Goal: Task Accomplishment & Management: Manage account settings

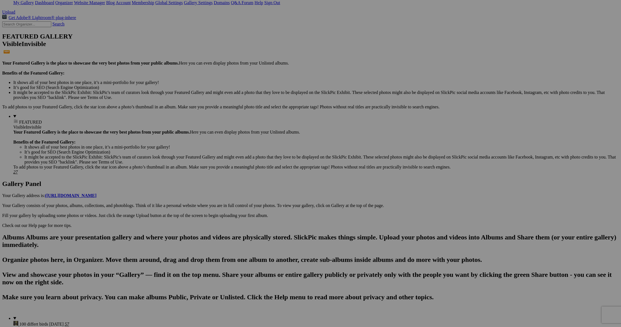
scroll to position [111, 0]
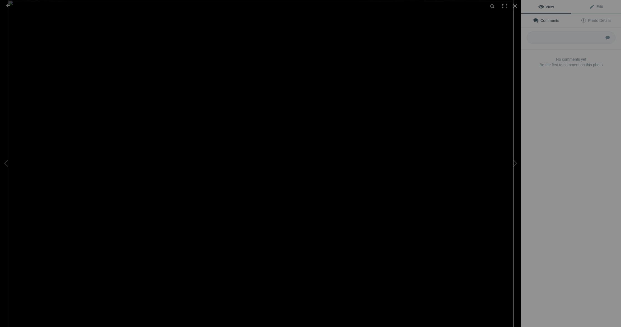
type input "øyestikker-0412"
click at [598, 7] on span "Edit" at bounding box center [596, 6] width 14 height 4
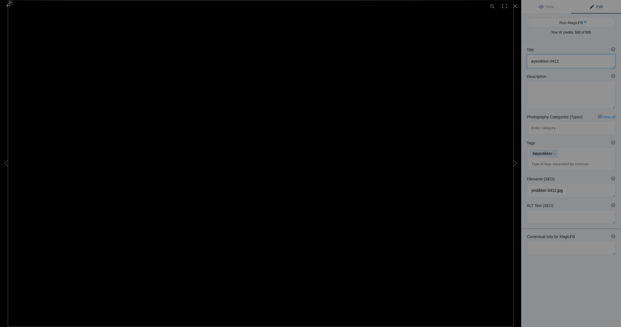
drag, startPoint x: 548, startPoint y: 60, endPoint x: 526, endPoint y: 60, distance: 22.2
click at [526, 60] on div "Title ? Photo title is one of the highest used Search Engine ranking criteria a…" at bounding box center [571, 57] width 100 height 27
type textarea "Brunlibelle-0412"
click at [531, 87] on textarea at bounding box center [571, 95] width 89 height 28
click at [545, 103] on textarea at bounding box center [571, 95] width 89 height 28
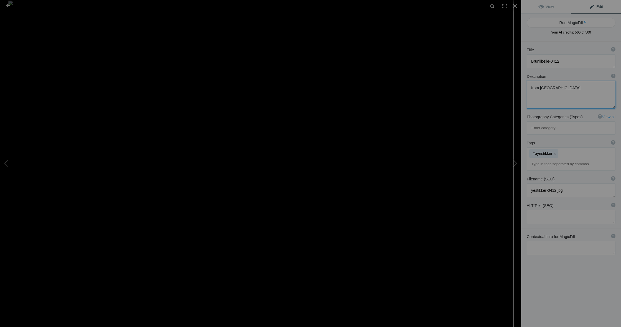
type textarea "from Skrukkelisjøen"
click at [551, 149] on mat-chip "#øyestikker x" at bounding box center [543, 153] width 29 height 8
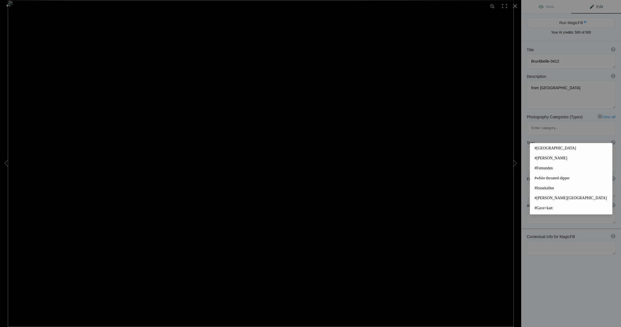
click at [534, 159] on input at bounding box center [571, 164] width 83 height 10
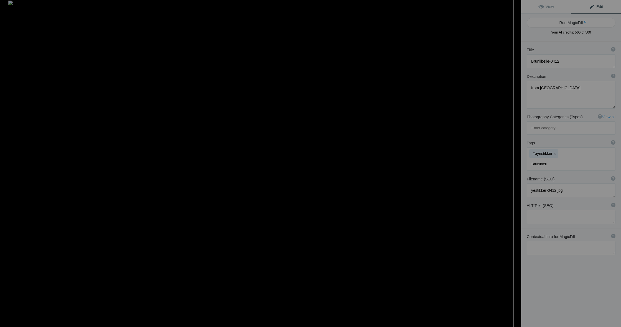
type input "Brunlibelle"
type input "skrukkelisjøen"
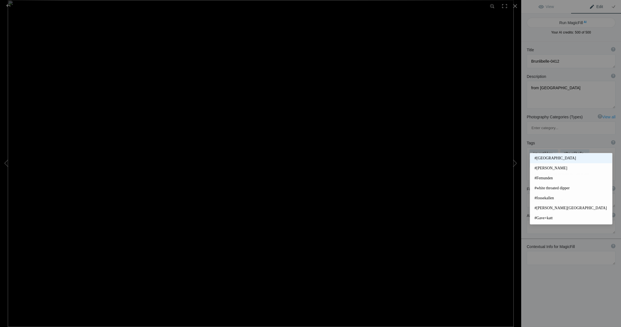
click at [550, 157] on span "#Norway" at bounding box center [571, 159] width 73 height 6
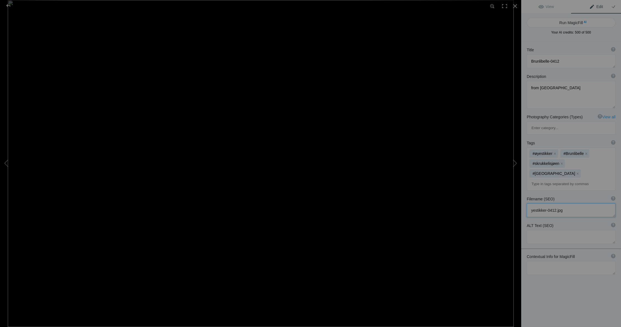
click at [544, 204] on textarea at bounding box center [571, 211] width 89 height 14
drag, startPoint x: 547, startPoint y: 175, endPoint x: 526, endPoint y: 174, distance: 20.8
click at [526, 194] on div "Filename (SEO) ? Choose a clear, descriptive filename that accurately represent…" at bounding box center [571, 207] width 100 height 27
click at [570, 204] on textarea at bounding box center [571, 211] width 89 height 14
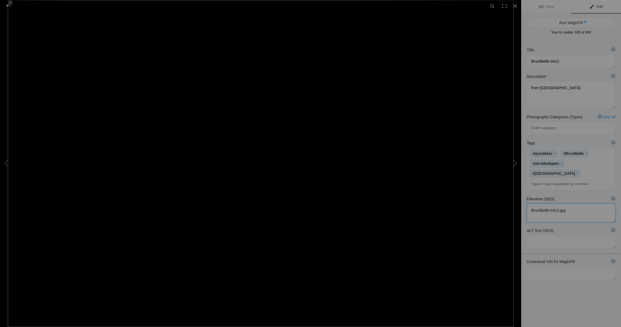
type textarea "Brunlibelle-0412.jpg"
click at [532, 61] on textarea at bounding box center [571, 61] width 89 height 14
type textarea "Small Bluetail - Brunlibelle-0412"
click at [555, 8] on link "View" at bounding box center [546, 6] width 50 height 13
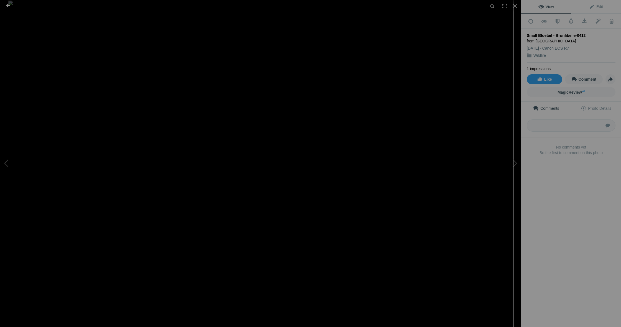
click at [8, 6] on div at bounding box center [8, 5] width 20 height 11
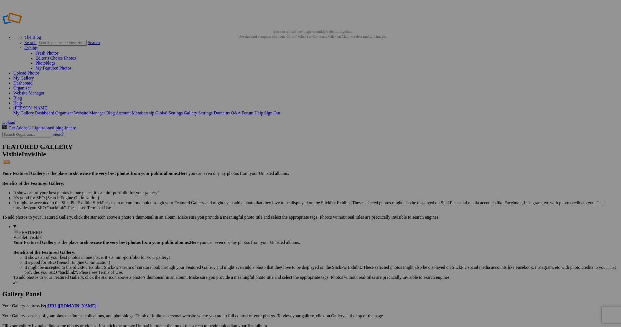
drag, startPoint x: 157, startPoint y: 167, endPoint x: 135, endPoint y: 166, distance: 21.7
type input "Brunlibelle - small blue tail-0412"
